Goal: Transaction & Acquisition: Subscribe to service/newsletter

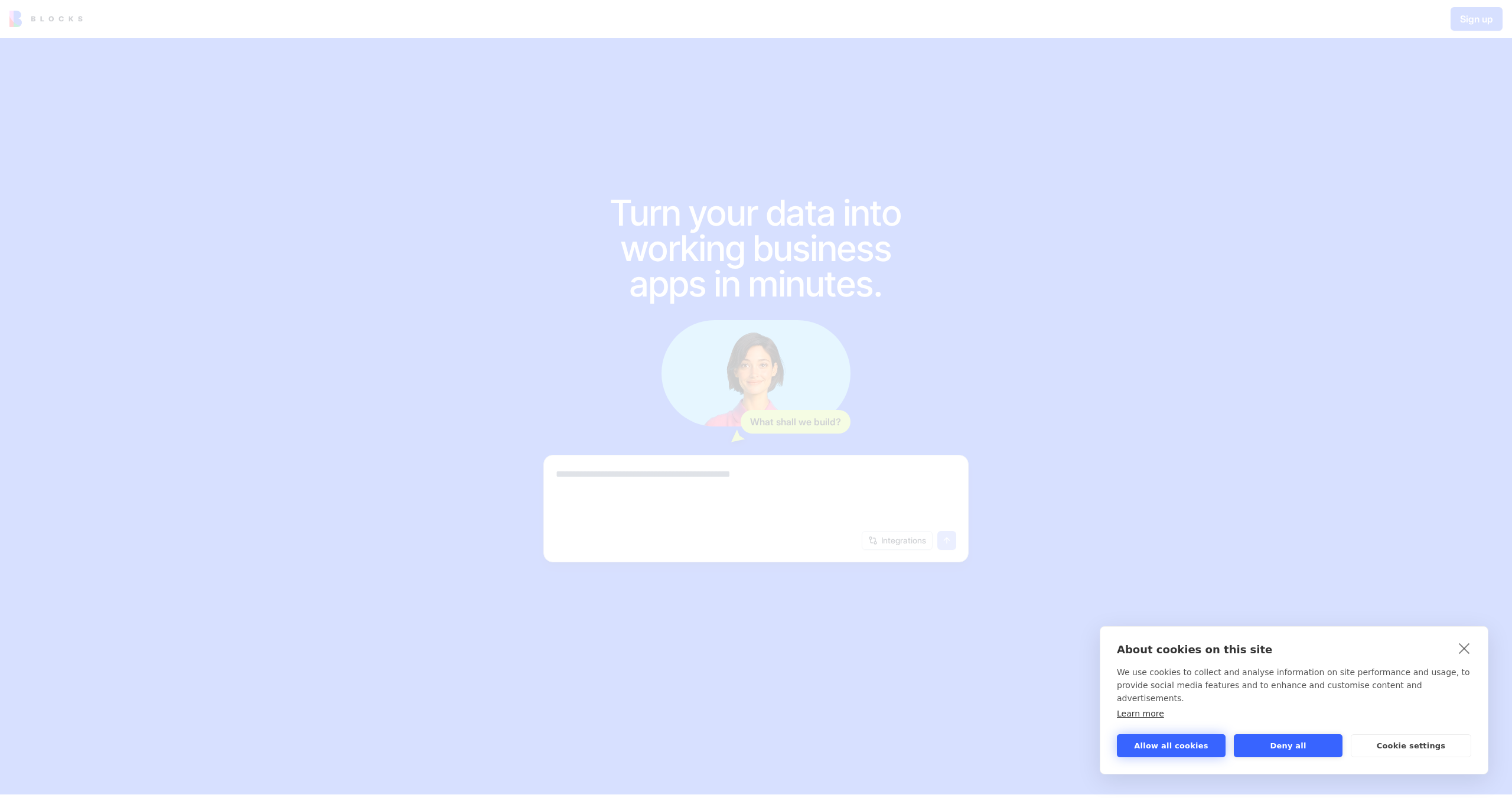
click at [1187, 753] on button "Allow all cookies" at bounding box center [1171, 746] width 109 height 23
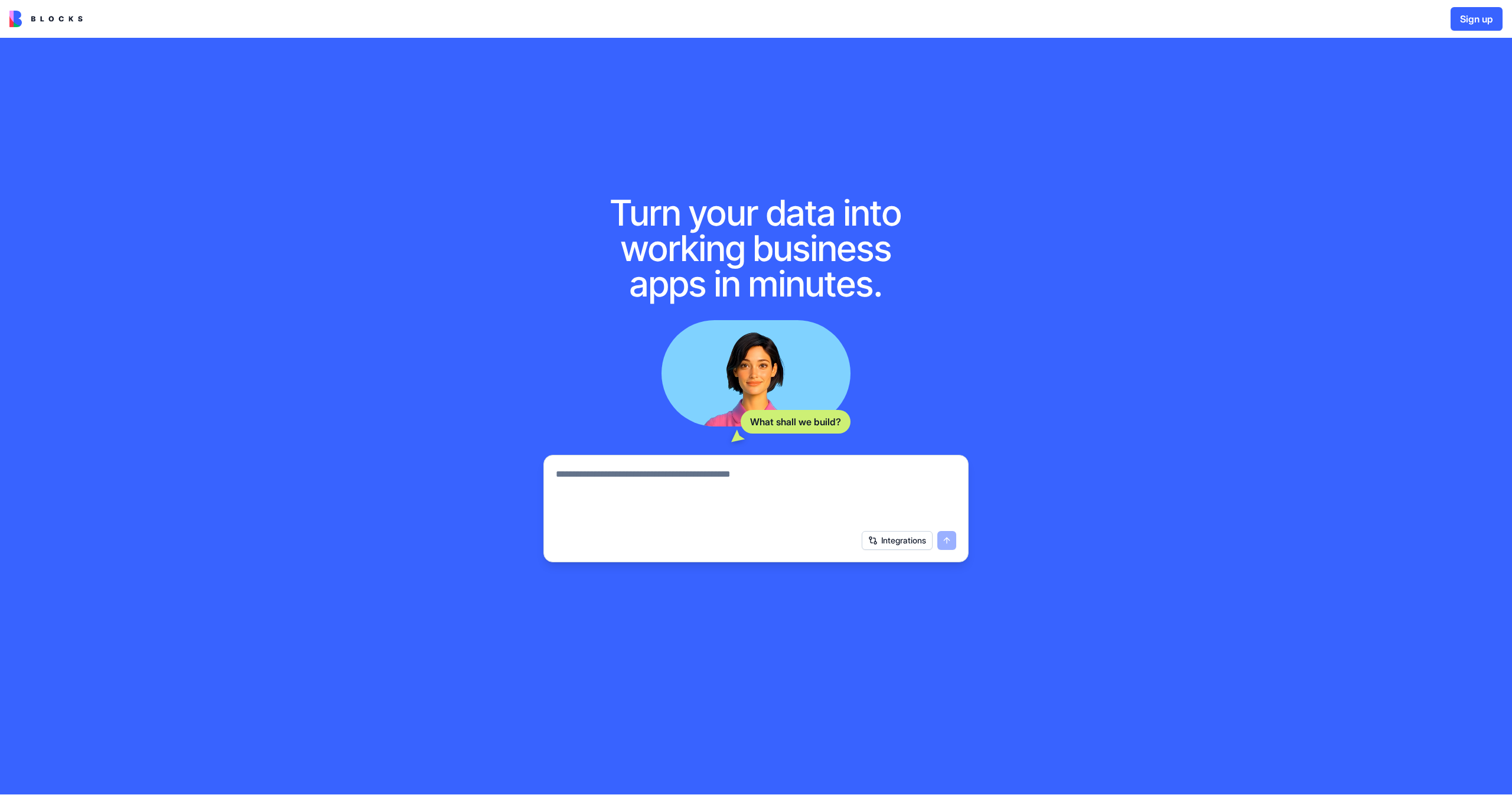
click at [1226, 264] on div "Turn your data into working business apps in minutes. What shall we build? Inte…" at bounding box center [756, 416] width 1512 height 757
click at [1463, 23] on button "Sign up" at bounding box center [1476, 19] width 52 height 24
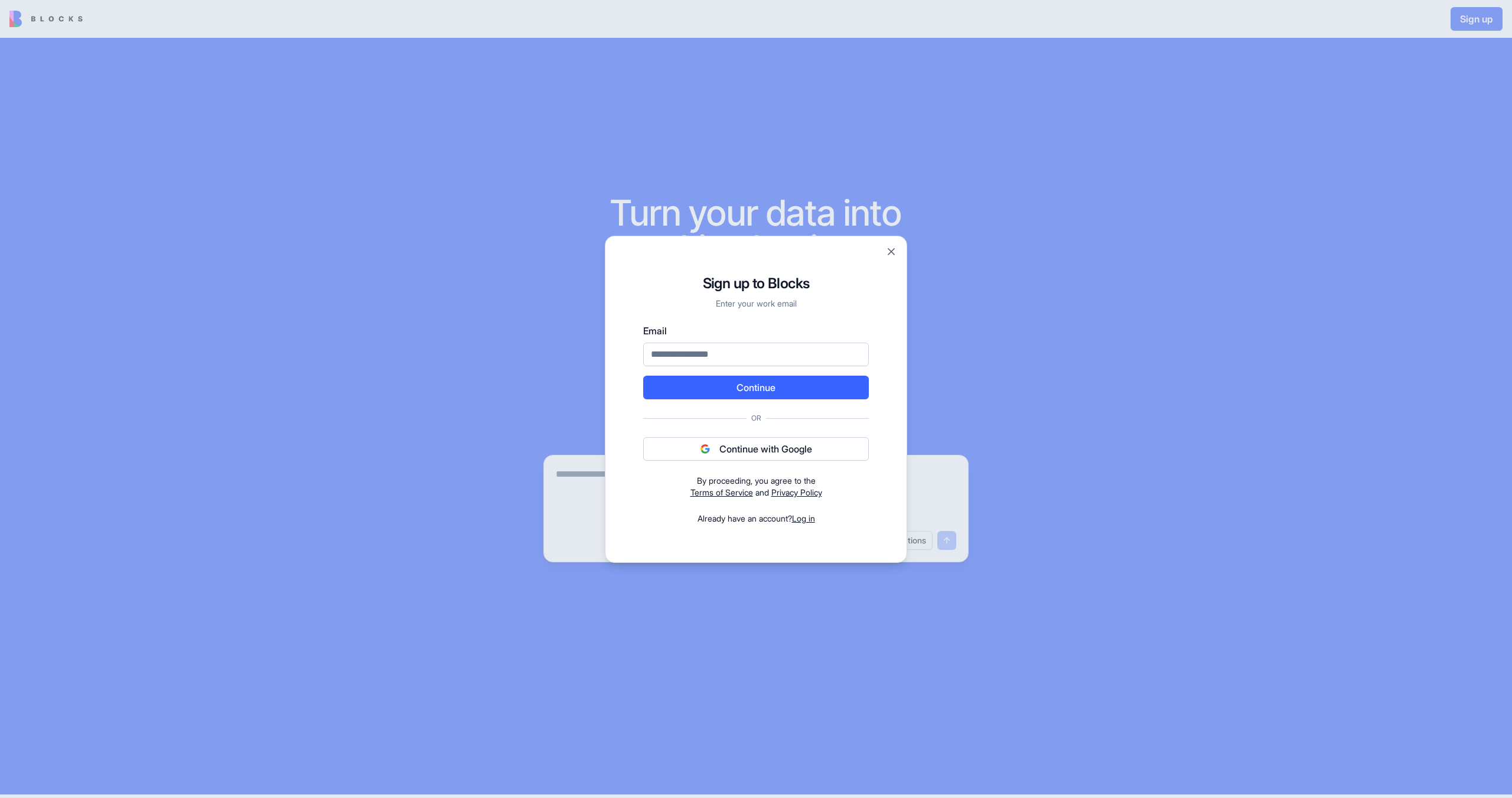
click at [853, 439] on button "Continue with Google" at bounding box center [756, 449] width 226 height 24
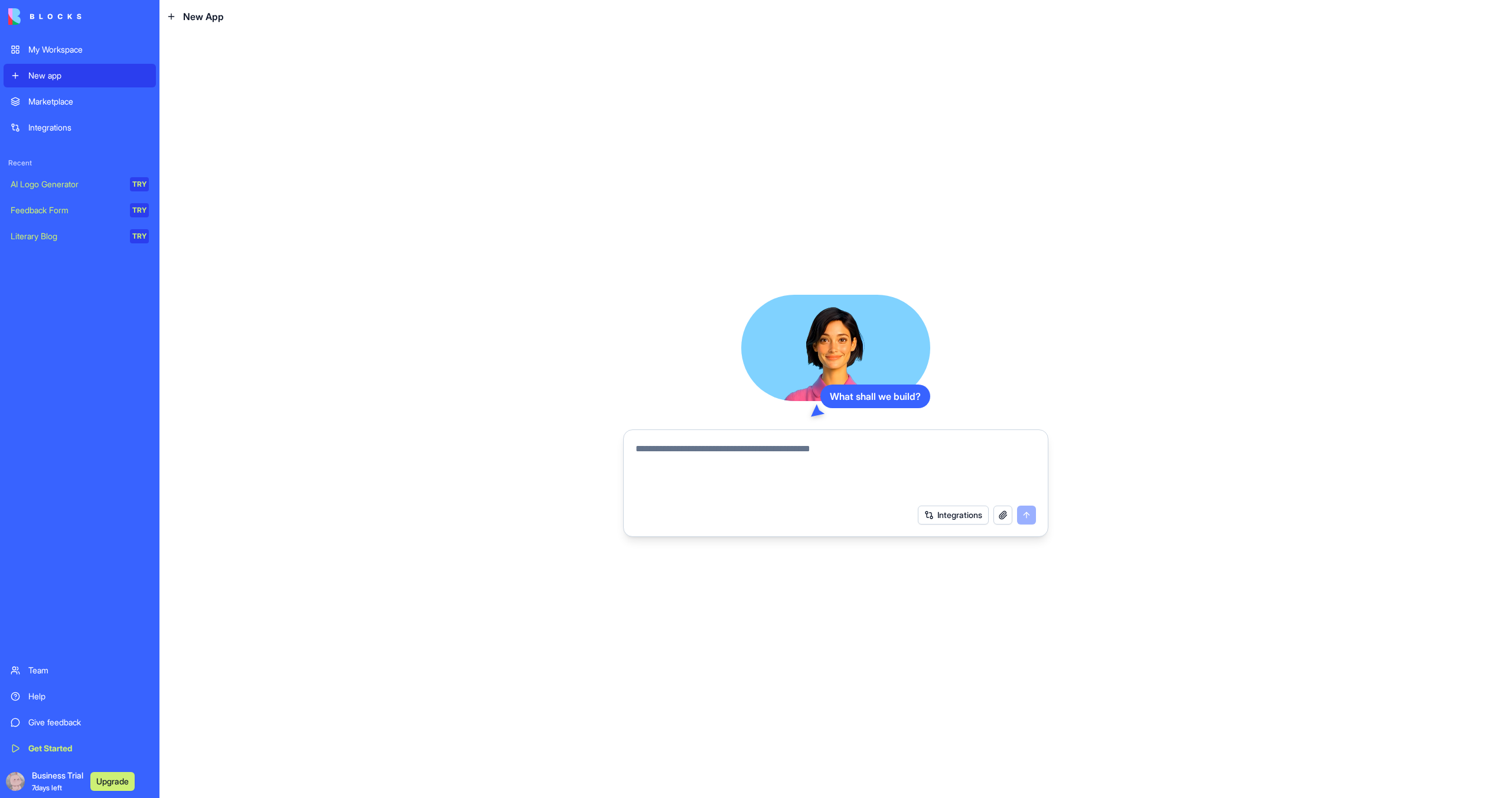
click at [50, 77] on div "New app" at bounding box center [89, 76] width 121 height 12
click at [75, 127] on div "Integrations" at bounding box center [89, 128] width 121 height 12
